Goal: Transaction & Acquisition: Book appointment/travel/reservation

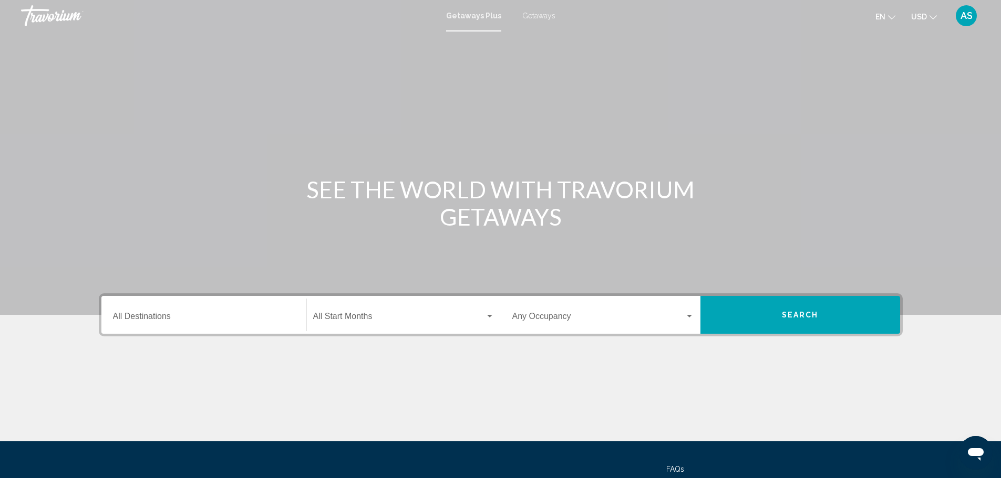
click at [539, 15] on span "Getaways" at bounding box center [538, 16] width 33 height 8
click at [930, 16] on icon "Change currency" at bounding box center [932, 17] width 7 height 4
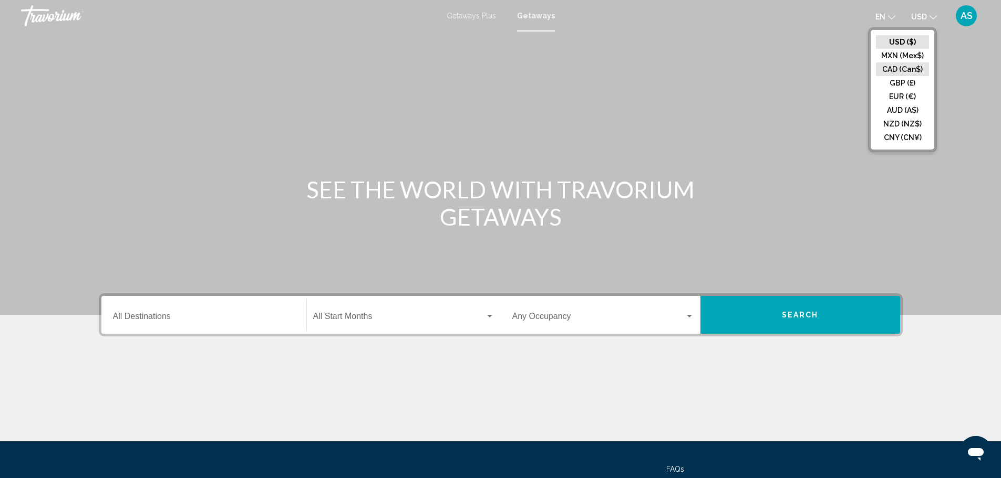
click at [901, 69] on button "CAD (Can$)" at bounding box center [902, 70] width 53 height 14
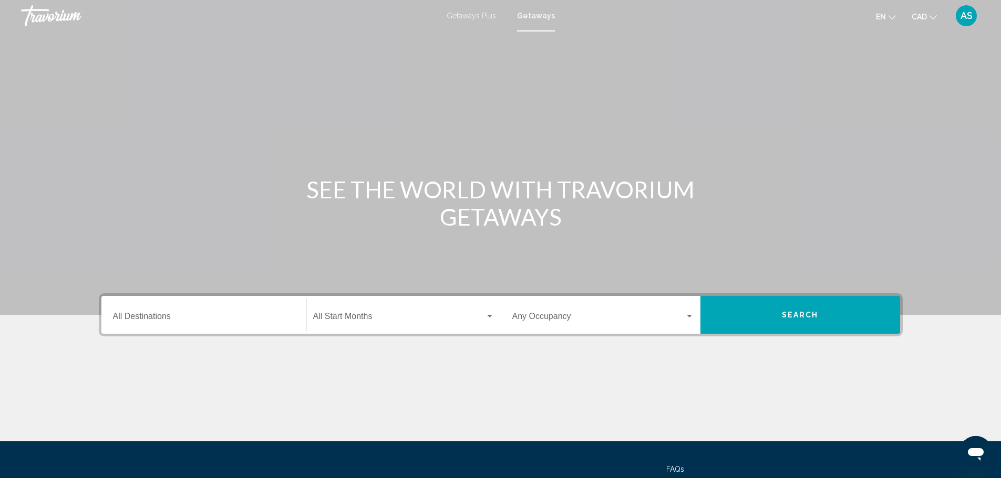
click at [166, 315] on input "Destination All Destinations" at bounding box center [204, 318] width 182 height 9
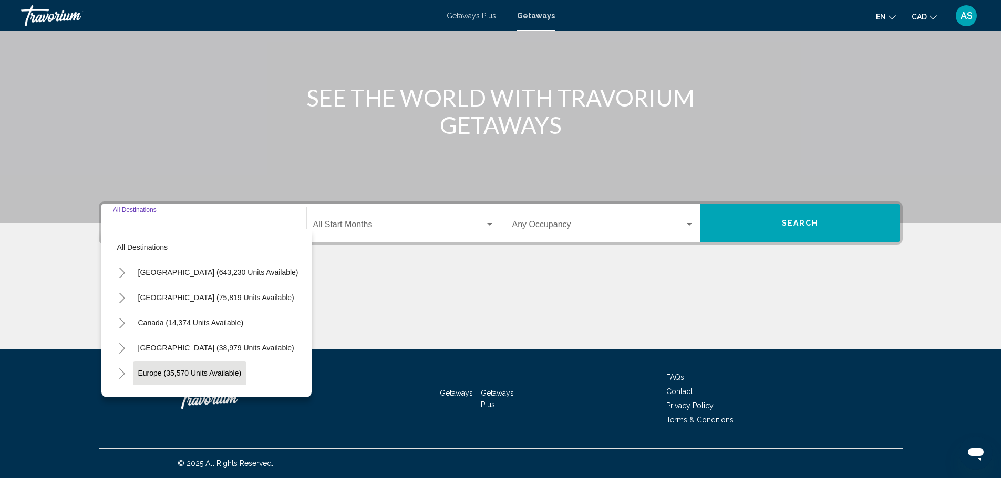
click at [176, 372] on span "Europe (35,570 units available)" at bounding box center [189, 373] width 103 height 8
type input "**********"
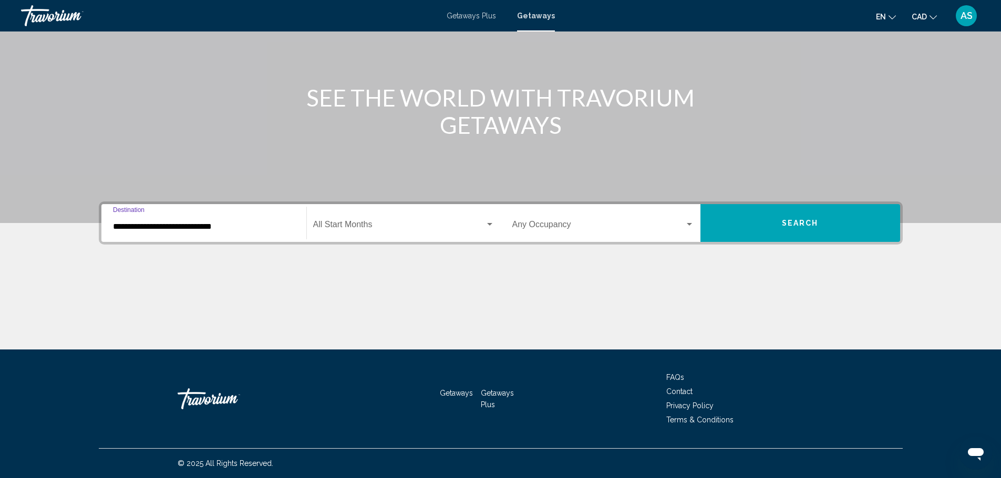
click at [493, 227] on div "Search widget" at bounding box center [489, 225] width 9 height 8
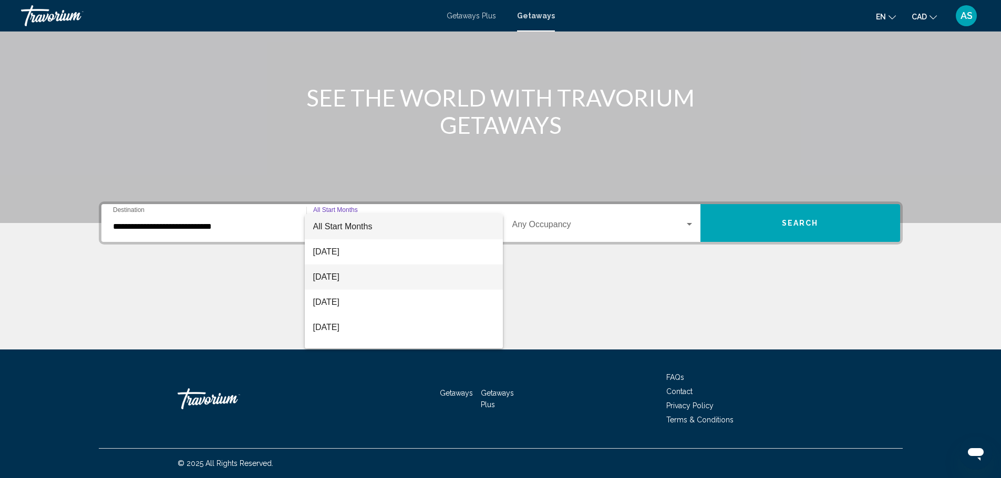
click at [324, 277] on span "[DATE]" at bounding box center [403, 277] width 181 height 25
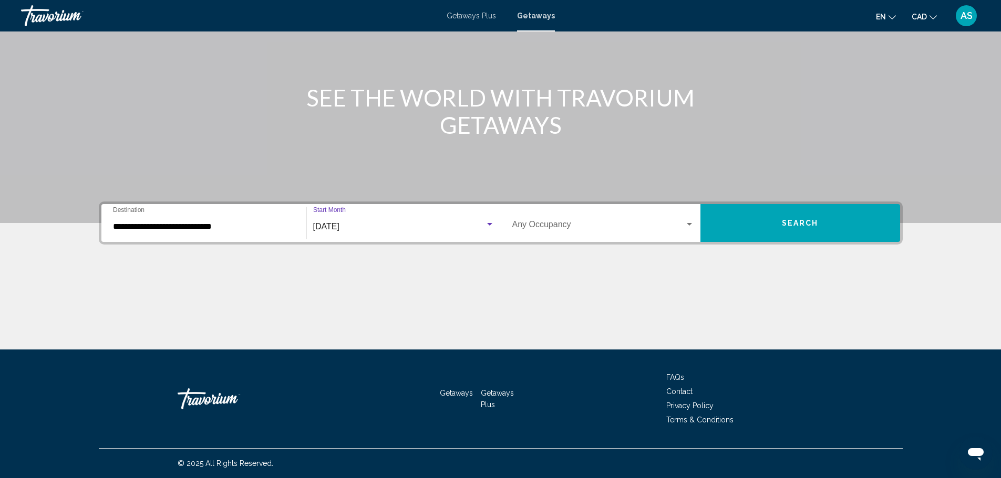
click at [488, 224] on div "Search widget" at bounding box center [489, 224] width 5 height 3
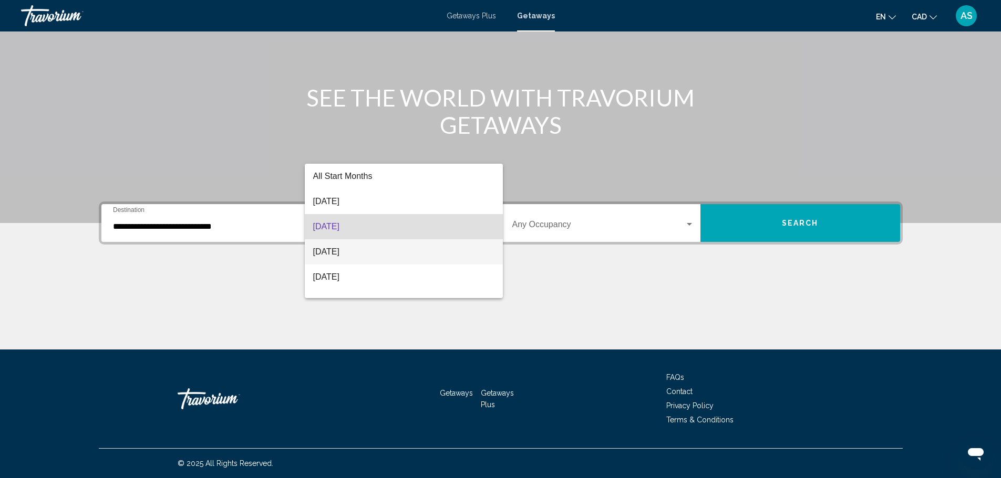
click at [330, 252] on span "[DATE]" at bounding box center [403, 252] width 181 height 25
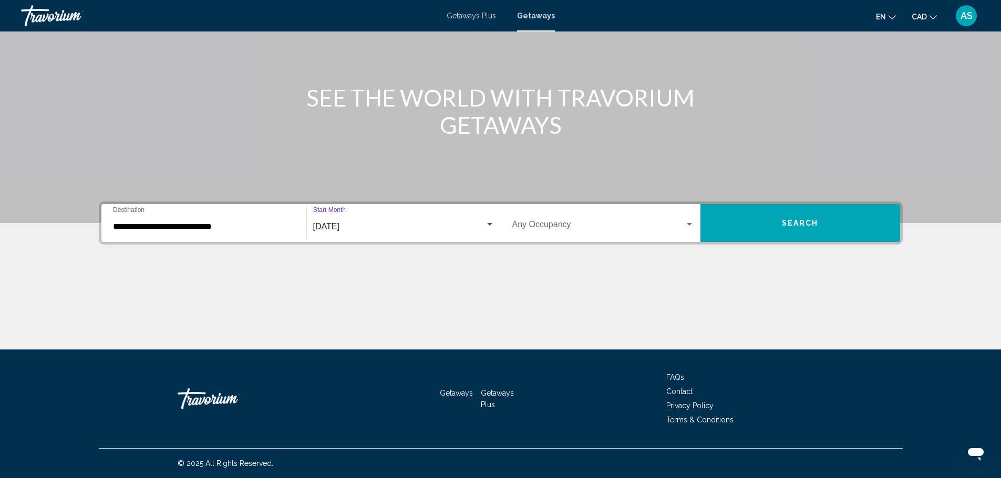
click at [782, 227] on span "Search" at bounding box center [800, 224] width 37 height 8
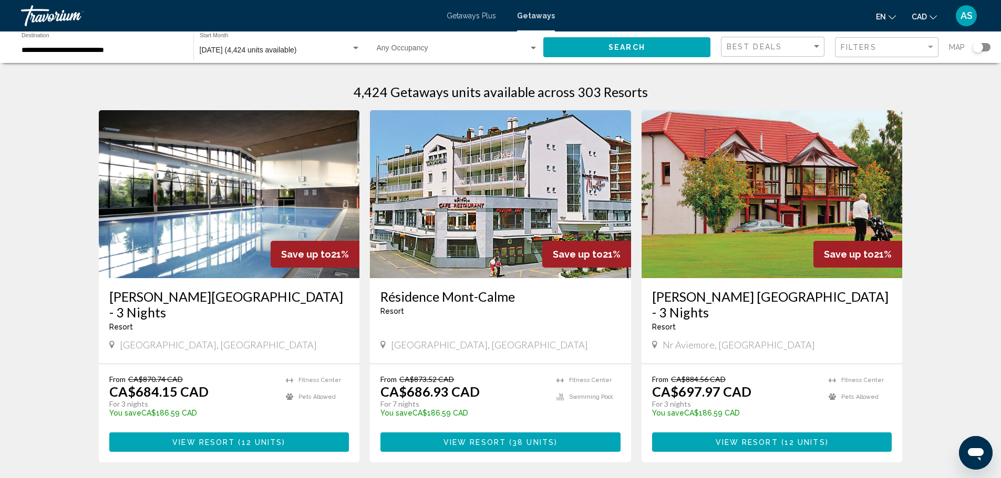
click at [476, 439] on span "View Resort" at bounding box center [474, 443] width 63 height 8
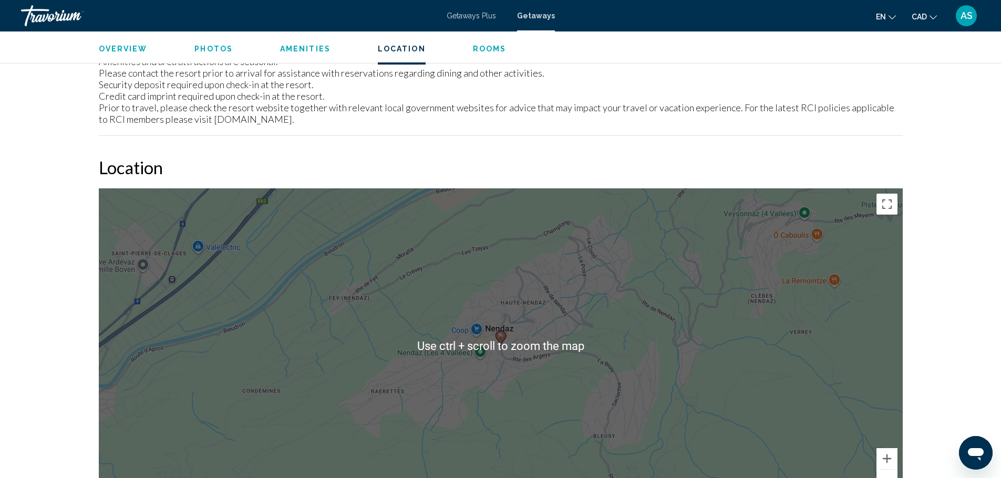
scroll to position [1675, 0]
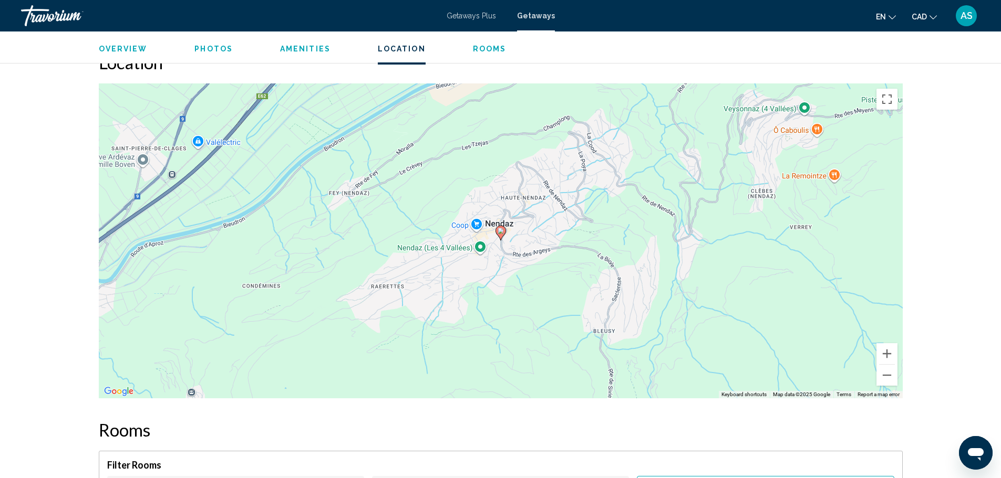
click at [497, 252] on div "To activate drag with keyboard, press Alt + Enter. Once in keyboard drag state,…" at bounding box center [501, 241] width 804 height 315
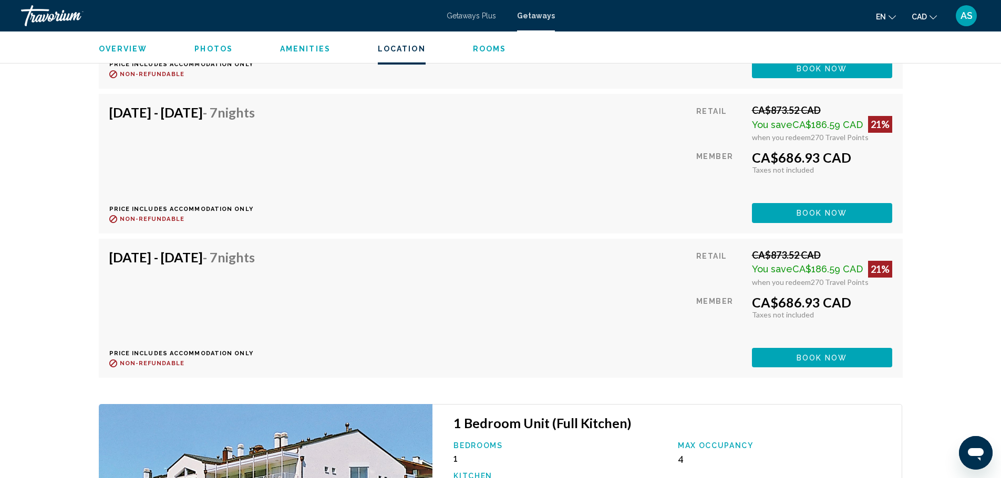
scroll to position [2725, 0]
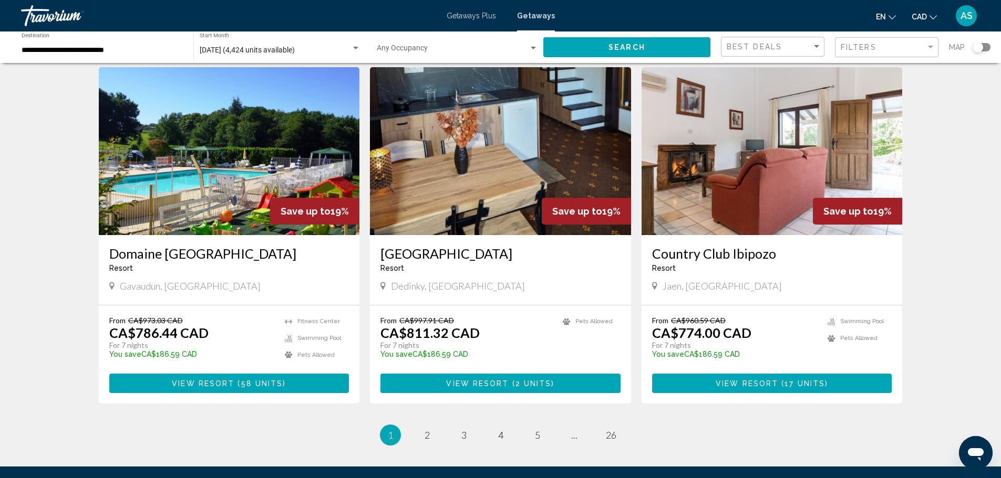
scroll to position [1208, 0]
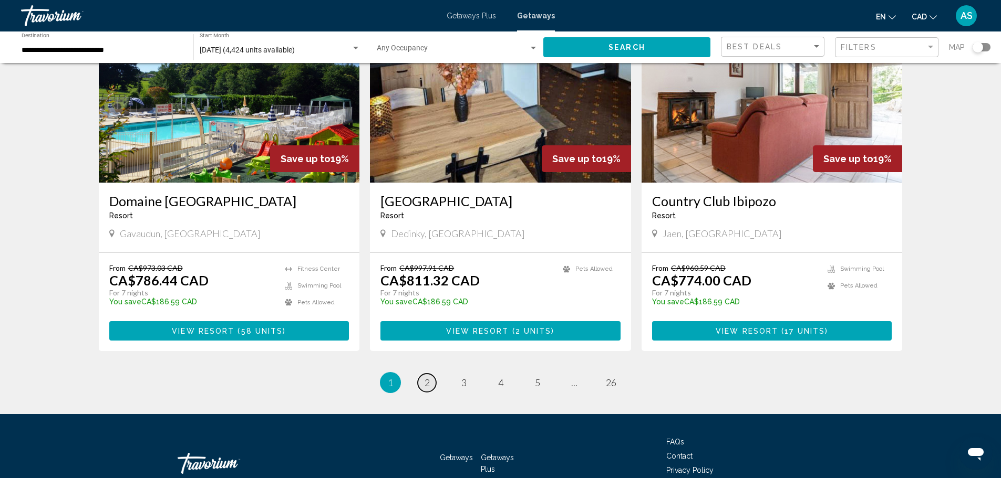
click at [424, 377] on span "2" at bounding box center [426, 383] width 5 height 12
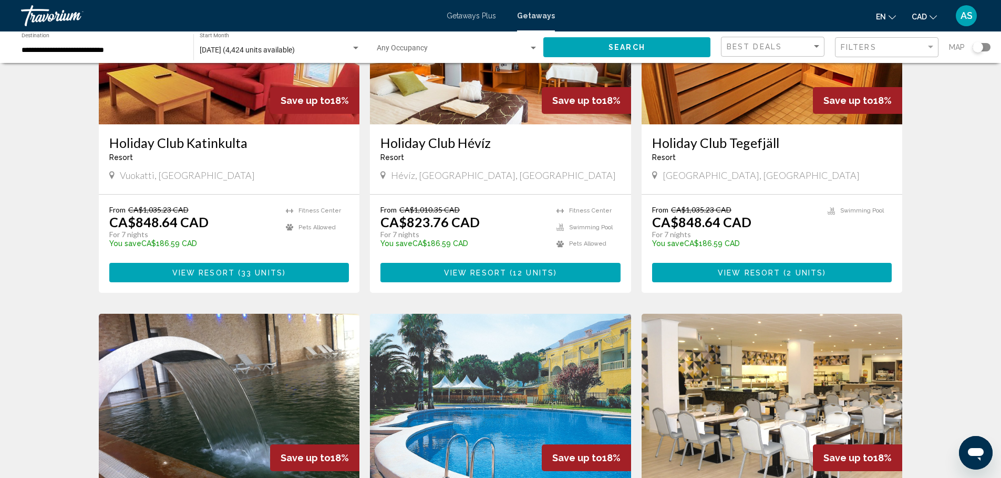
scroll to position [735, 0]
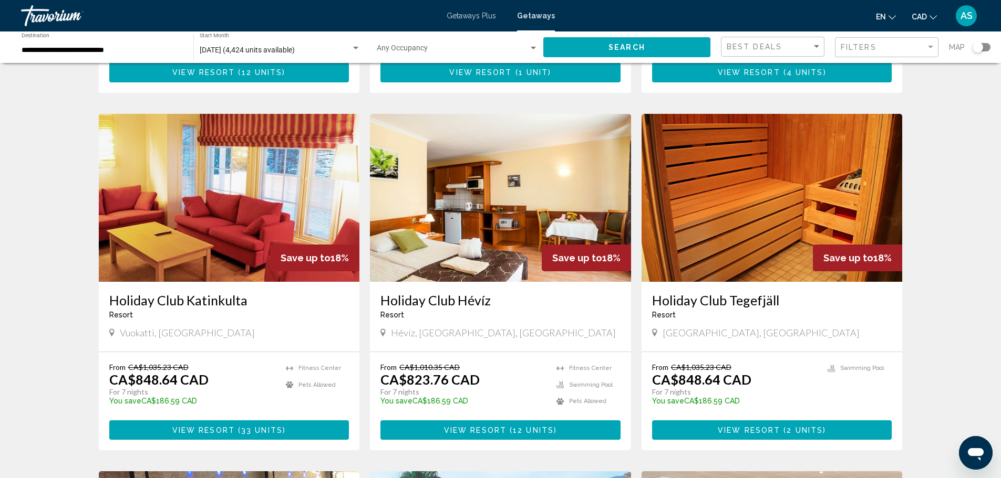
click at [737, 426] on span "View Resort" at bounding box center [748, 430] width 63 height 8
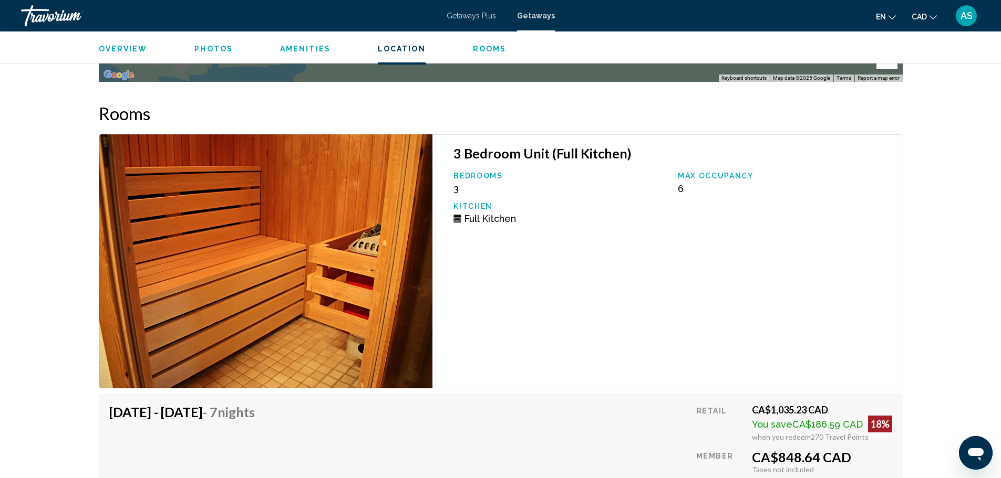
scroll to position [1672, 0]
